Goal: Navigation & Orientation: Find specific page/section

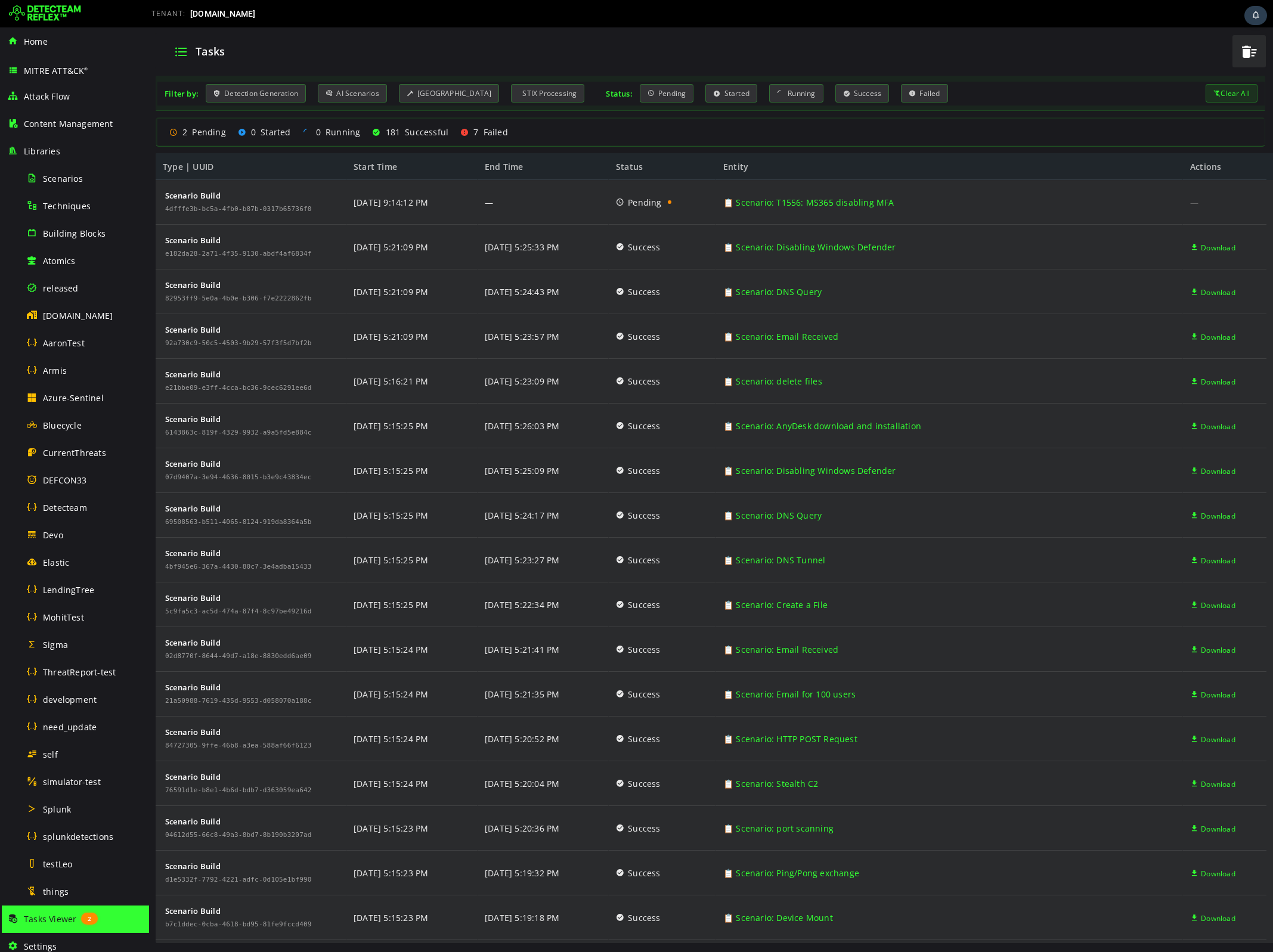
scroll to position [200, 0]
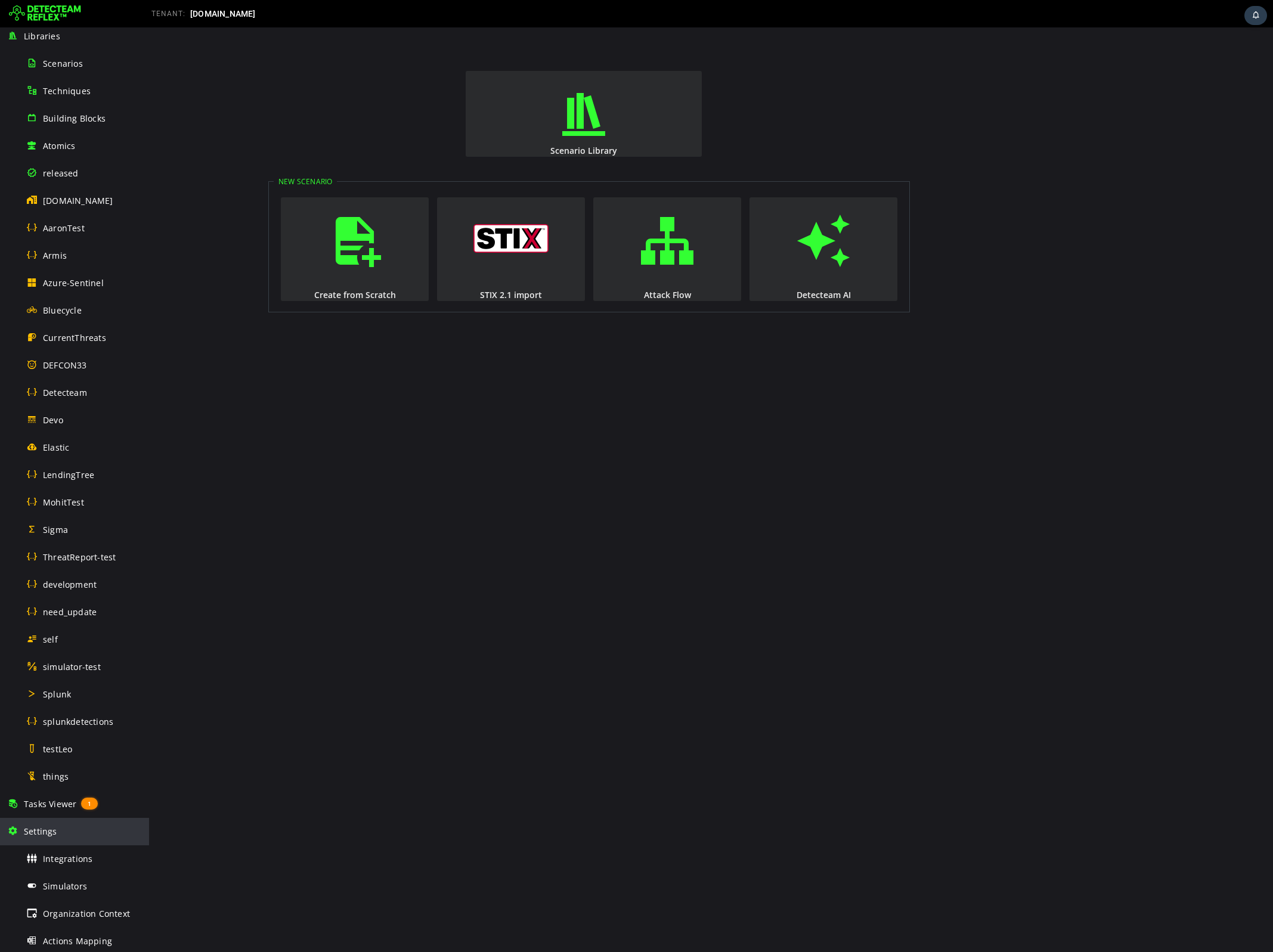
scroll to position [158, 0]
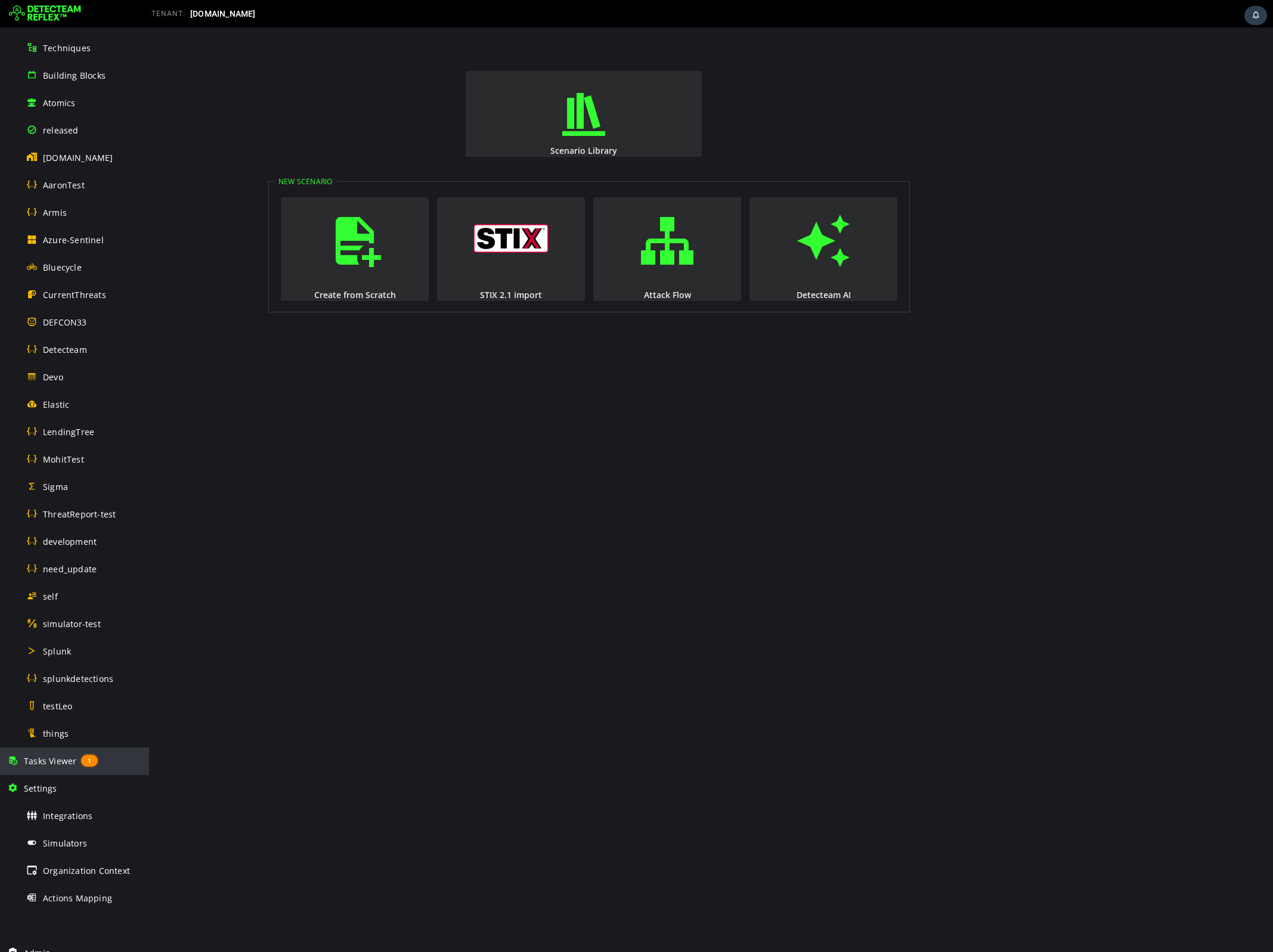
click at [49, 762] on div "Tasks Viewer 1" at bounding box center [74, 762] width 135 height 28
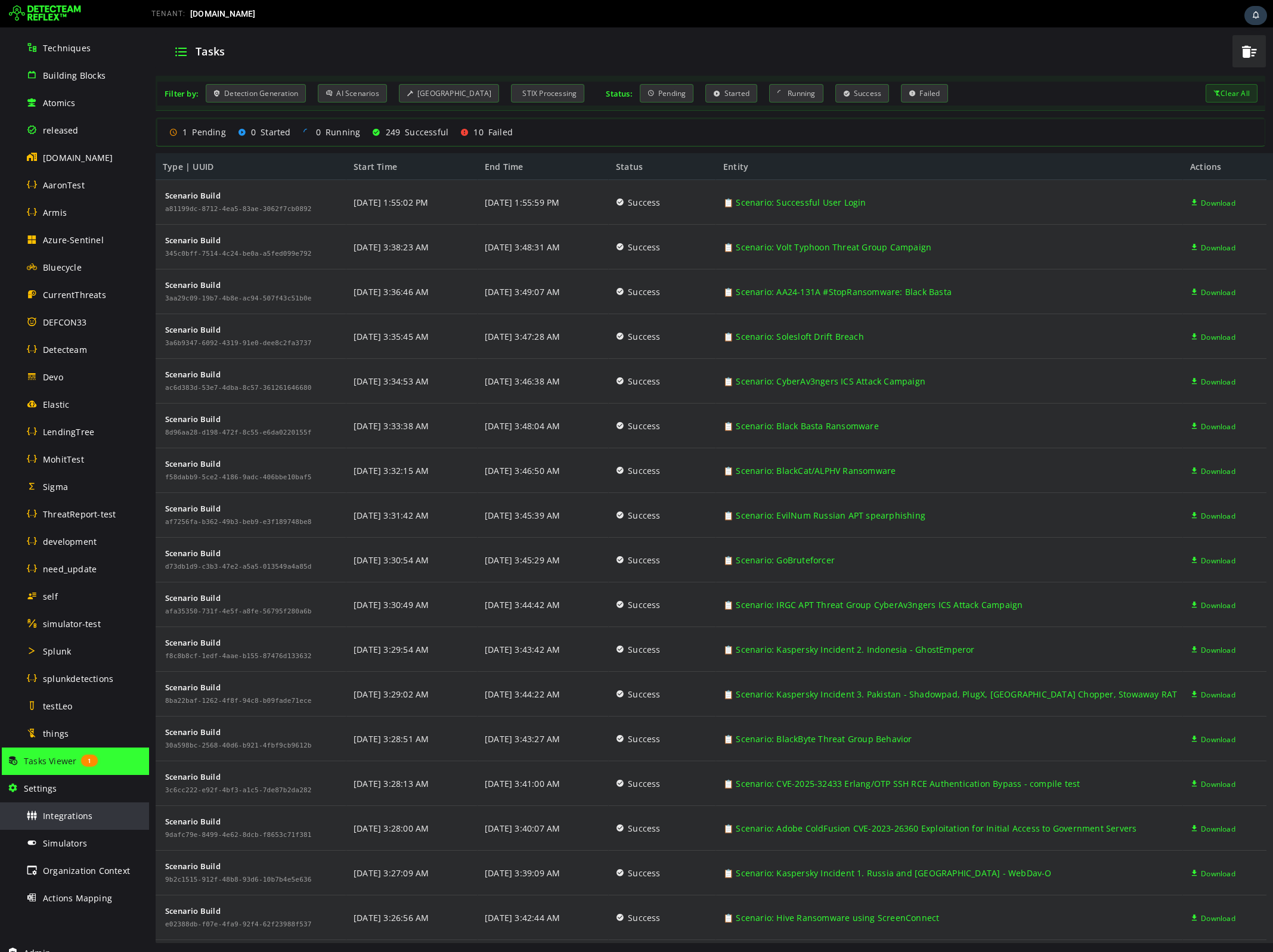
click at [54, 762] on span "Integrations" at bounding box center [67, 816] width 50 height 11
